Goal: Transaction & Acquisition: Book appointment/travel/reservation

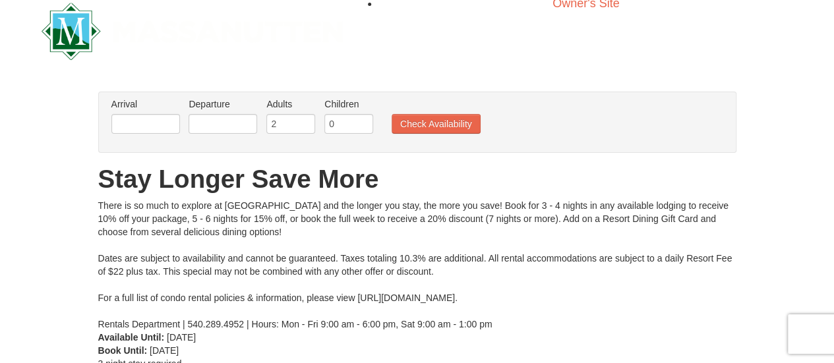
scroll to position [17, 0]
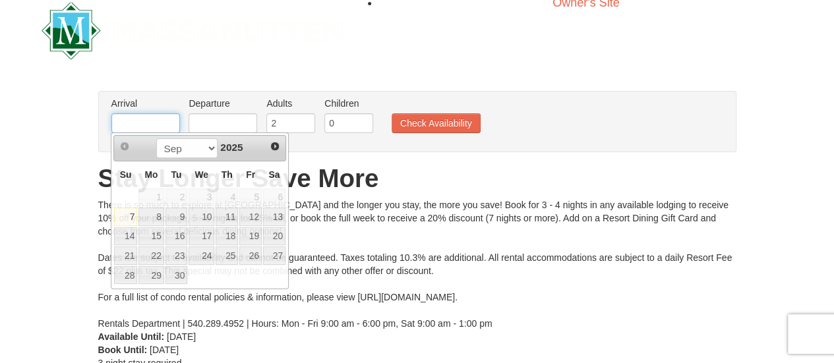
click at [168, 125] on input "text" at bounding box center [145, 123] width 69 height 20
click at [272, 144] on span "Next" at bounding box center [275, 146] width 11 height 11
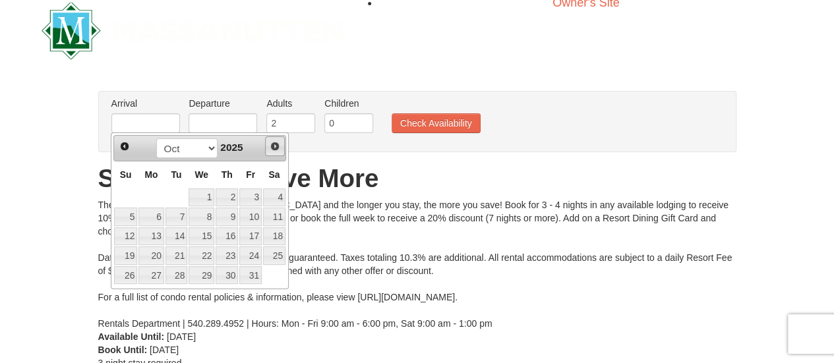
click at [272, 144] on span "Next" at bounding box center [275, 146] width 11 height 11
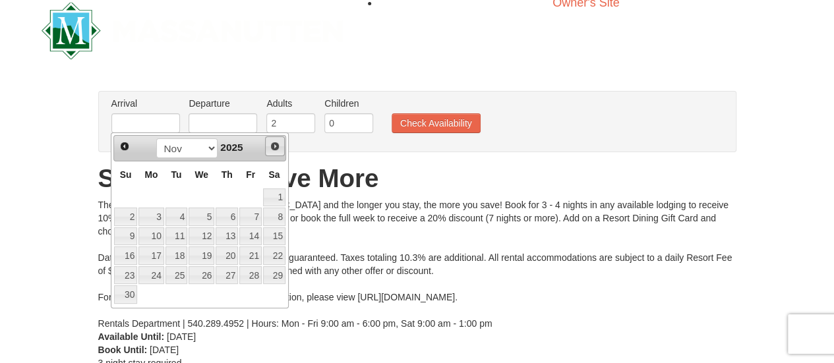
click at [272, 144] on span "Next" at bounding box center [275, 146] width 11 height 11
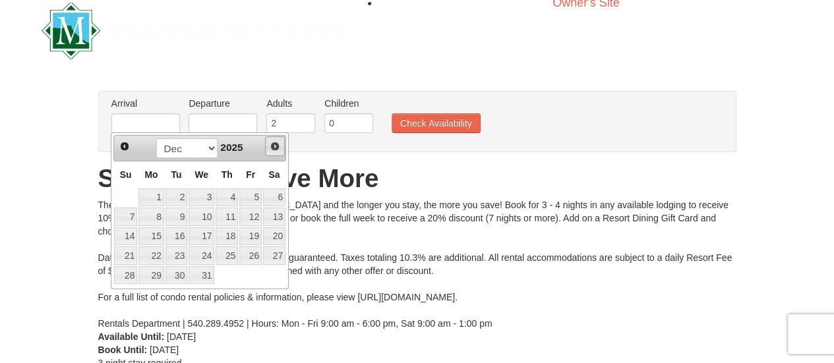
click at [272, 144] on span "Next" at bounding box center [275, 146] width 11 height 11
click at [235, 234] on link "19" at bounding box center [227, 237] width 22 height 18
type input "02/19/2026"
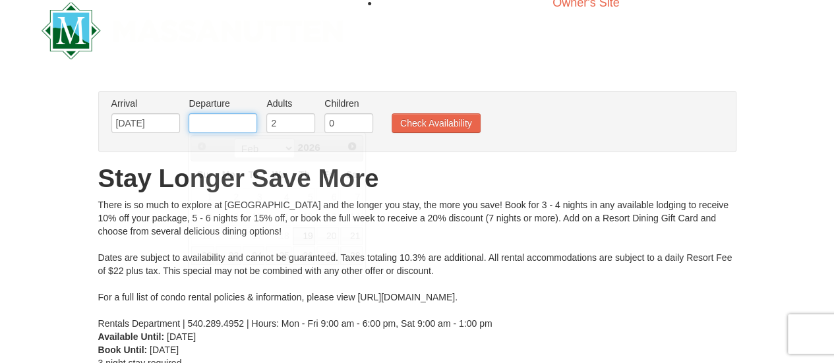
click at [233, 117] on input "text" at bounding box center [223, 123] width 69 height 20
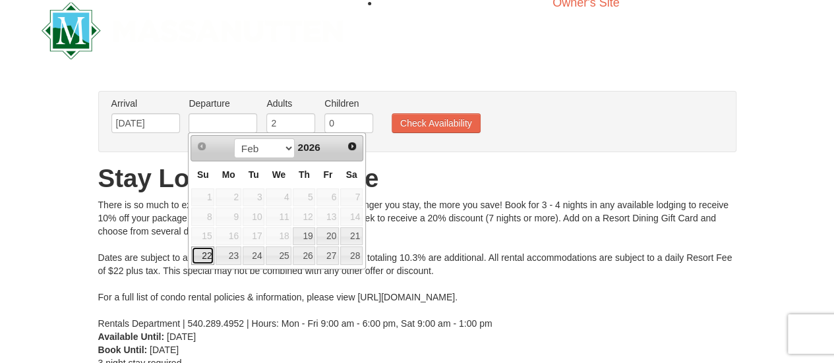
click at [201, 253] on link "22" at bounding box center [202, 256] width 23 height 18
type input "02/22/2026"
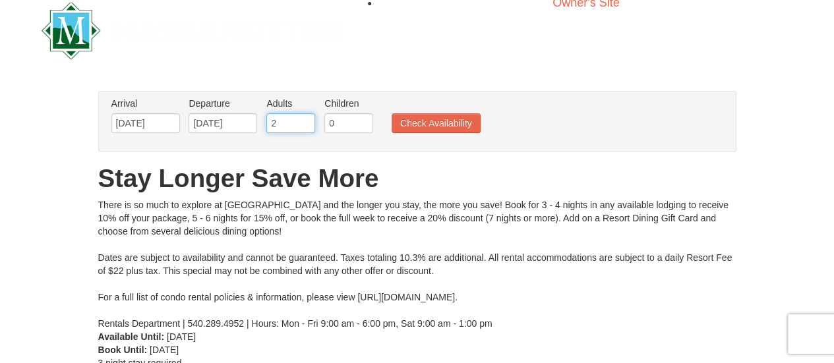
click at [293, 126] on input "2" at bounding box center [290, 123] width 49 height 20
type input "4"
type input "6"
click at [423, 126] on button "Check Availability" at bounding box center [436, 123] width 89 height 20
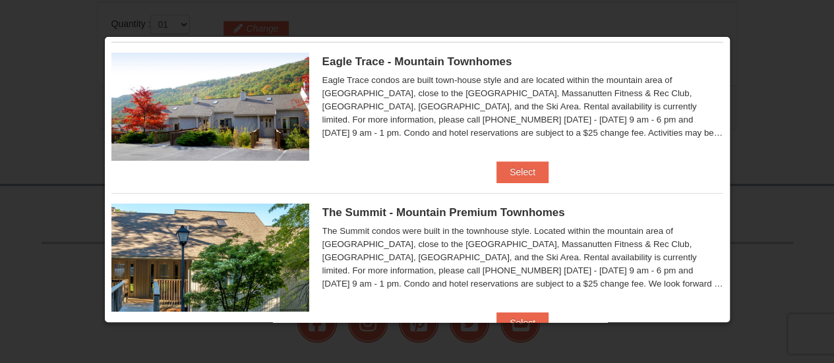
scroll to position [26, 0]
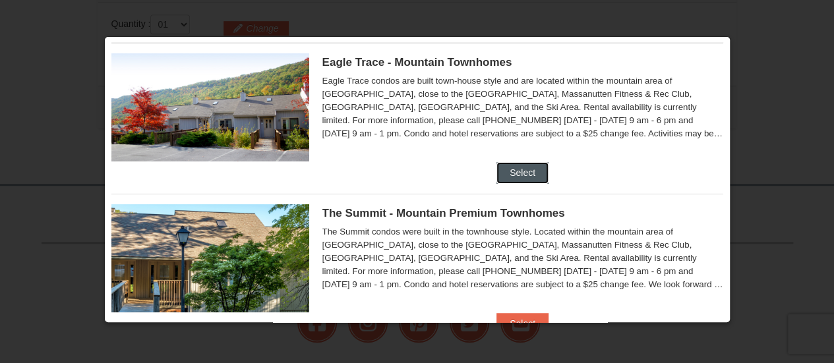
click at [532, 177] on button "Select" at bounding box center [523, 172] width 52 height 21
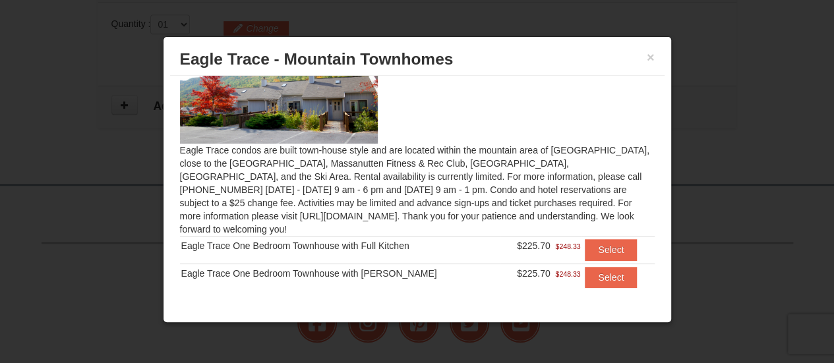
scroll to position [424, 0]
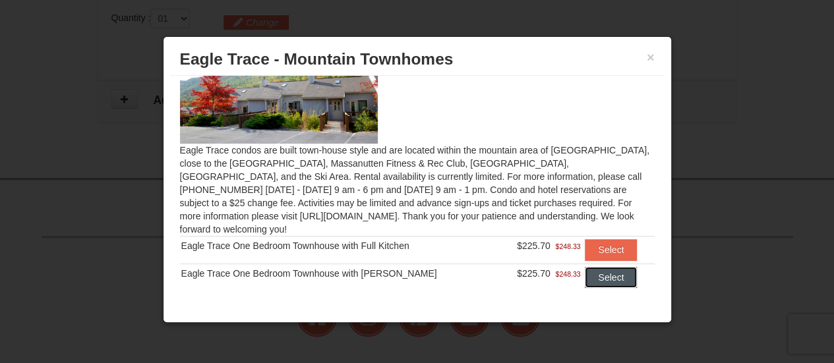
click at [592, 267] on button "Select" at bounding box center [611, 277] width 52 height 21
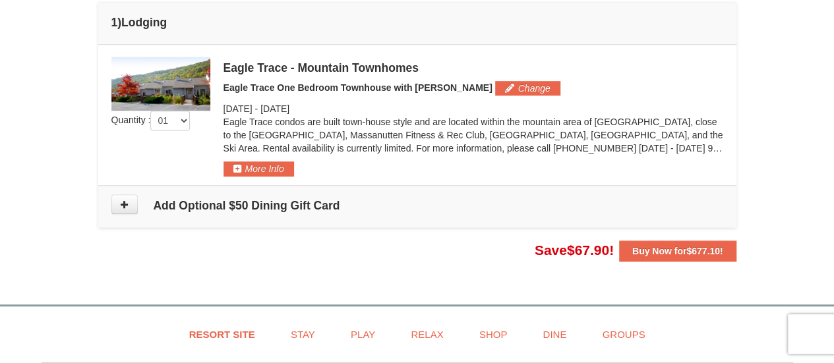
scroll to position [375, 0]
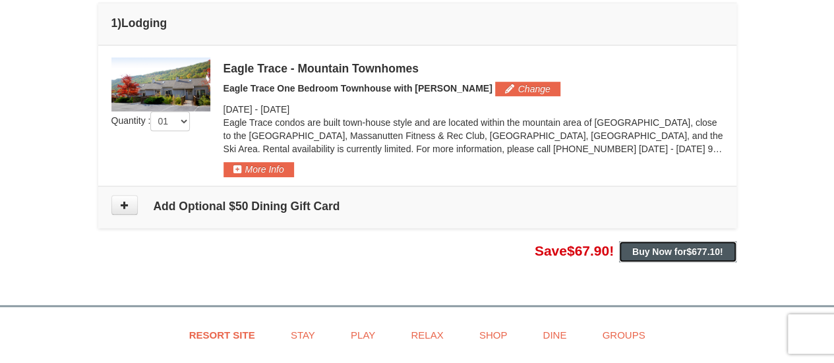
click at [642, 255] on button "Buy Now for $677.10 !" at bounding box center [677, 251] width 117 height 21
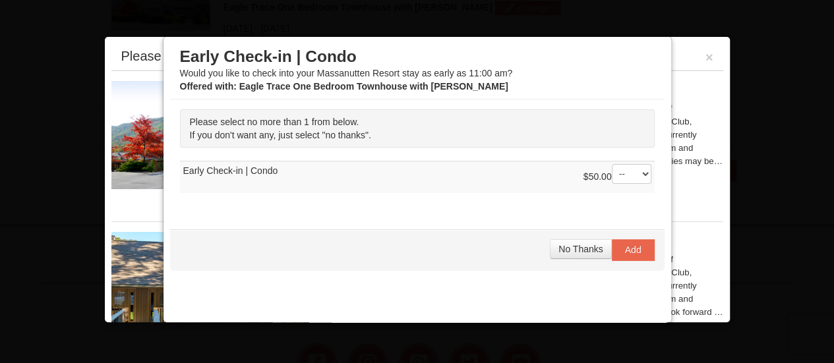
scroll to position [2, 0]
click at [619, 179] on select "-- 01" at bounding box center [632, 175] width 40 height 20
select select "1"
click at [612, 165] on select "-- 01" at bounding box center [632, 175] width 40 height 20
click at [624, 172] on select "-- 01" at bounding box center [632, 175] width 40 height 20
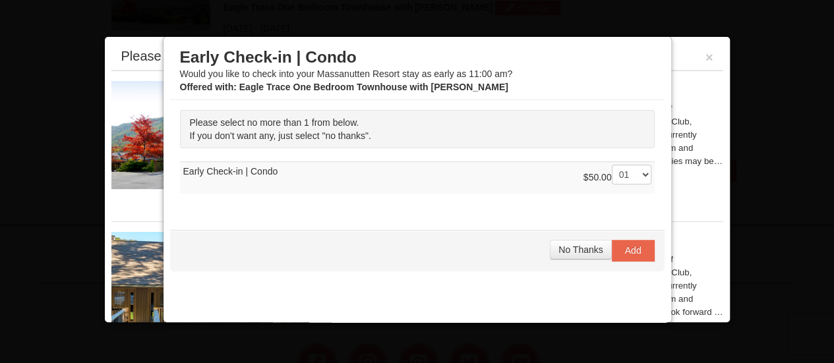
click at [612, 165] on select "-- 01" at bounding box center [632, 175] width 40 height 20
click at [625, 251] on span "Add" at bounding box center [633, 250] width 16 height 11
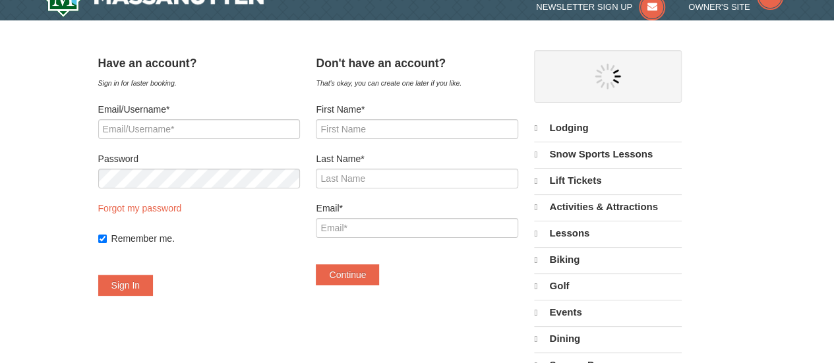
select select "9"
